Goal: Task Accomplishment & Management: Manage account settings

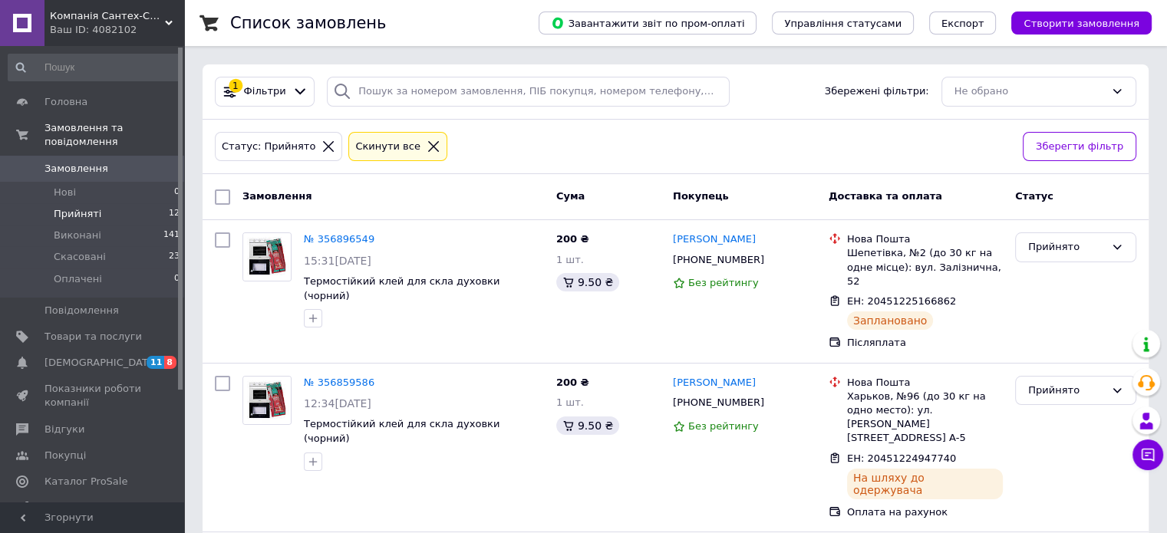
click at [86, 207] on span "Прийняті" at bounding box center [78, 214] width 48 height 14
